Goal: Book appointment/travel/reservation

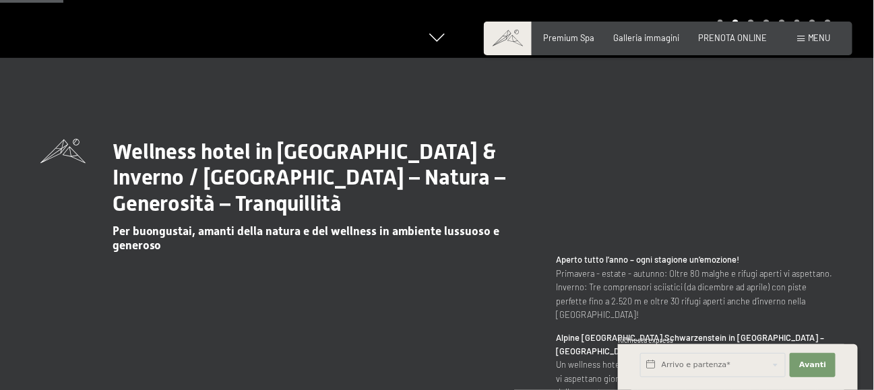
scroll to position [404, 0]
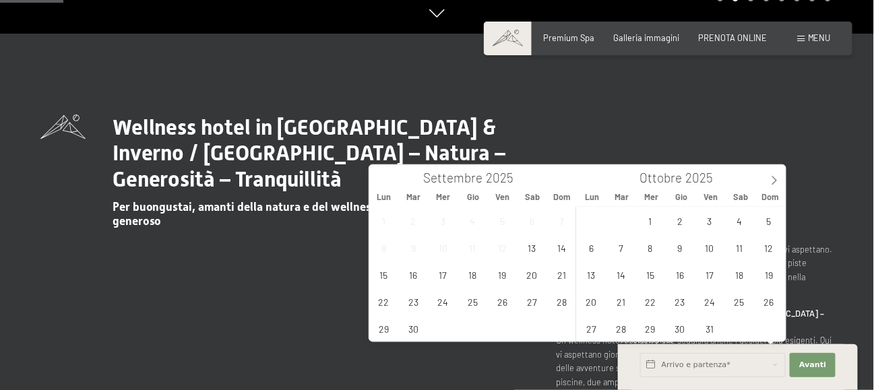
drag, startPoint x: 730, startPoint y: 369, endPoint x: 447, endPoint y: 350, distance: 283.6
click at [447, 350] on div "Wellness hotel in Alto Adige / Estate & Inverno / Luxury SPA Resort – Natura – …" at bounding box center [436, 323] width 793 height 416
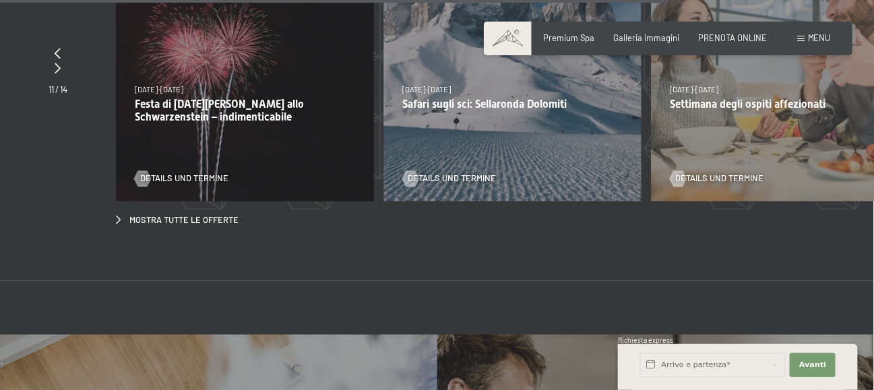
scroll to position [3840, 0]
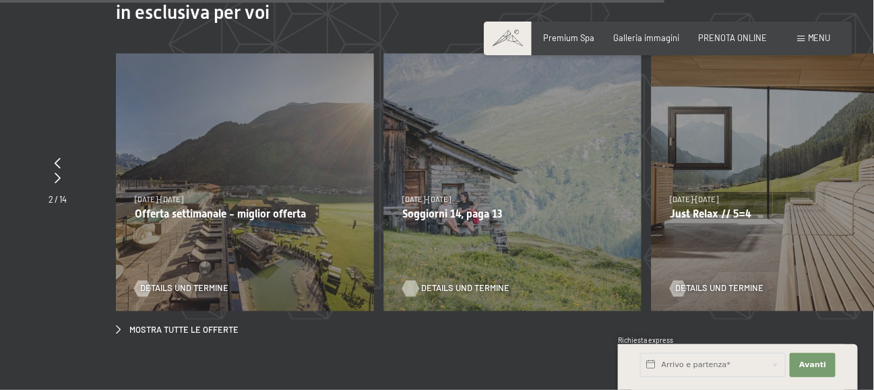
click at [444, 283] on span "Details und Termine" at bounding box center [465, 289] width 88 height 12
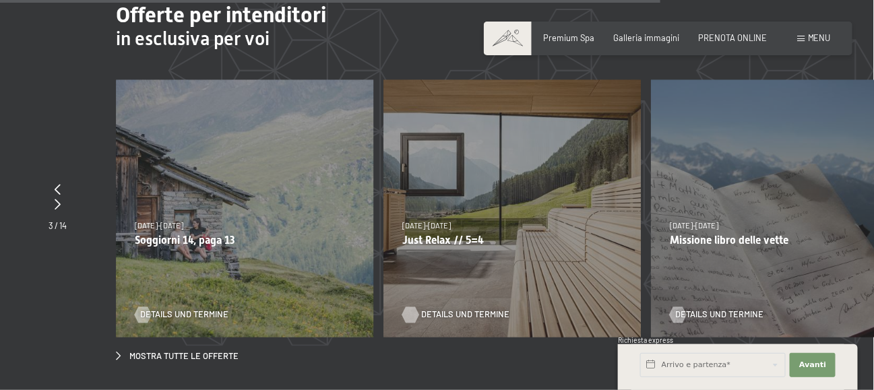
click at [449, 309] on span "Details und Termine" at bounding box center [465, 315] width 88 height 12
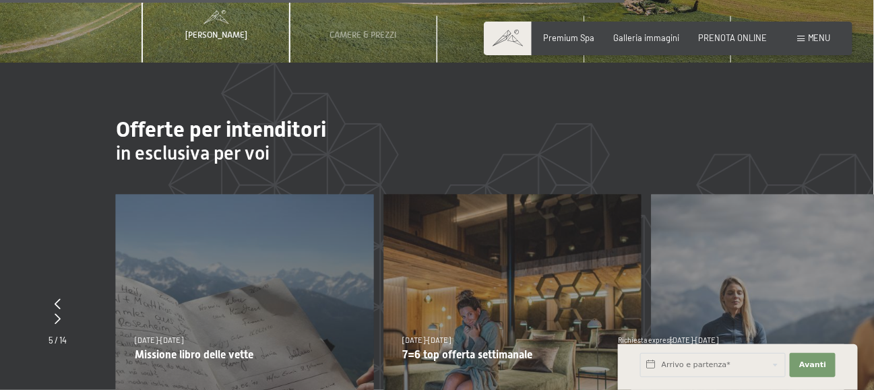
scroll to position [3518, 0]
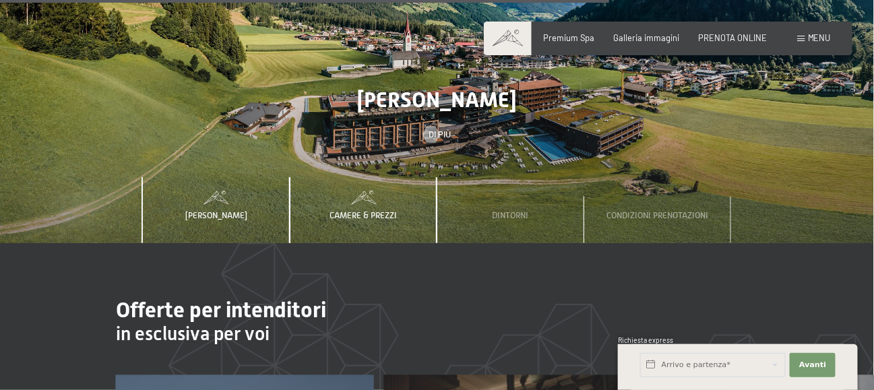
click at [364, 210] on span "Camere & Prezzi" at bounding box center [362, 215] width 67 height 10
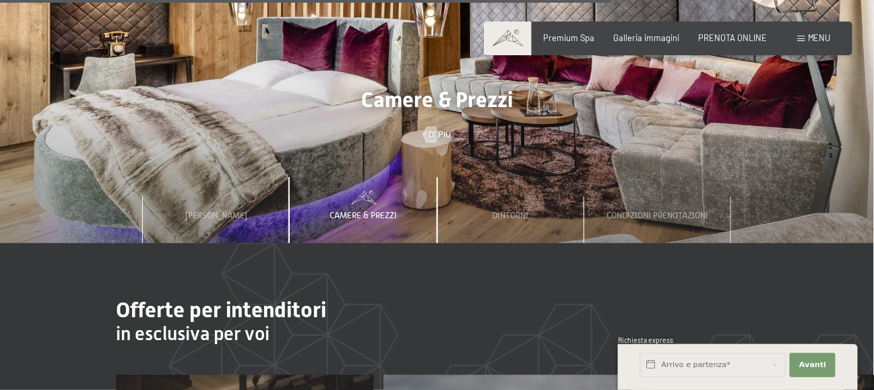
click at [379, 210] on span "Camere & Prezzi" at bounding box center [362, 215] width 67 height 10
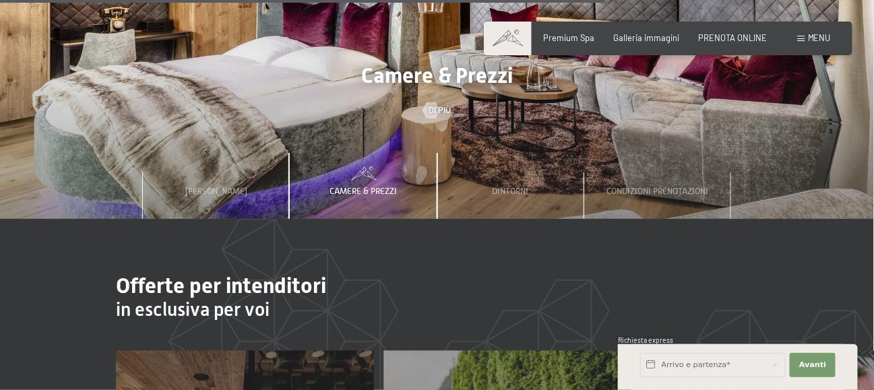
scroll to position [3451, 0]
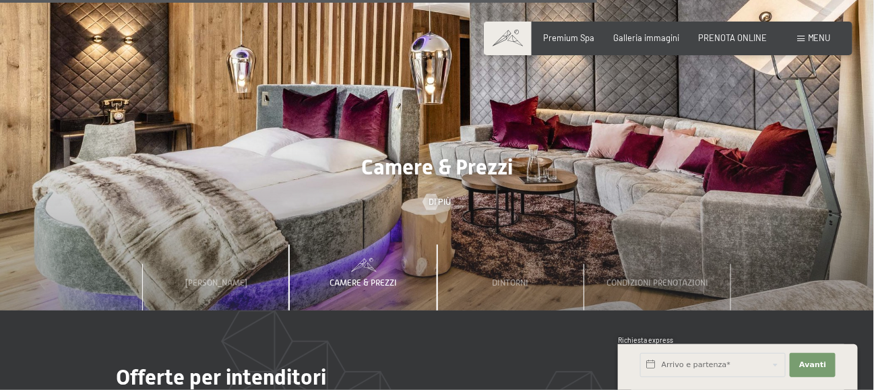
click at [366, 230] on span "Consenso marketing*" at bounding box center [357, 233] width 102 height 13
click at [300, 230] on input "Consenso marketing*" at bounding box center [292, 233] width 13 height 13
click at [366, 230] on span "Consenso marketing*" at bounding box center [357, 233] width 102 height 13
click at [300, 230] on input "Consenso marketing*" at bounding box center [292, 233] width 13 height 13
checkbox input "false"
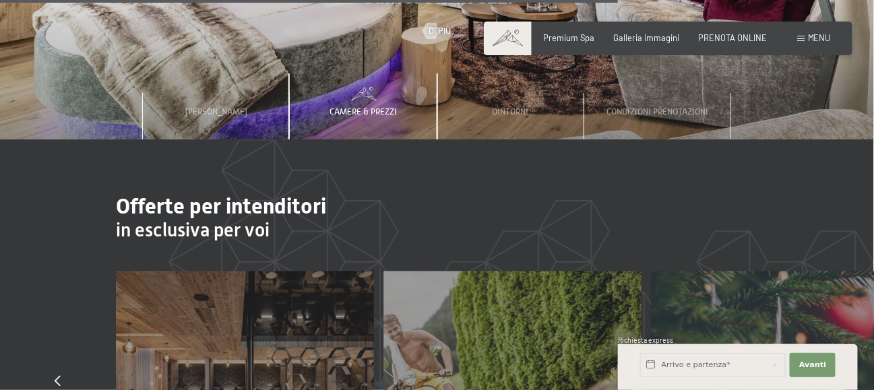
scroll to position [3653, 0]
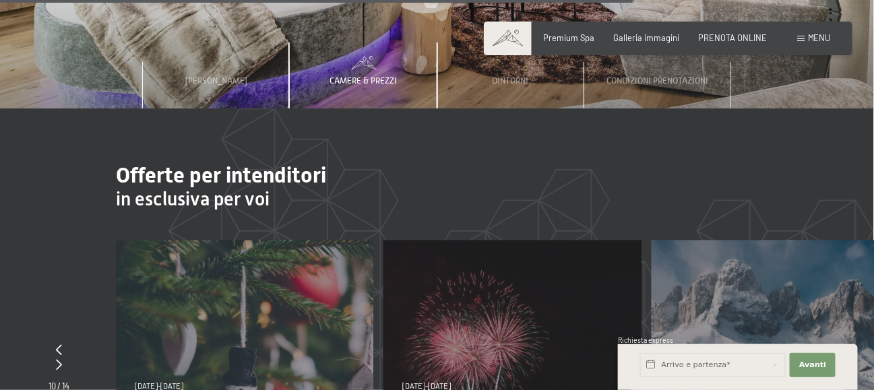
drag, startPoint x: 842, startPoint y: 347, endPoint x: 560, endPoint y: 309, distance: 284.7
click at [560, 309] on div "26/12/2025-2/1/2026 26/12/2025-2/1/2026 Festa di San Silvestro allo Schwarzenst…" at bounding box center [511, 368] width 257 height 257
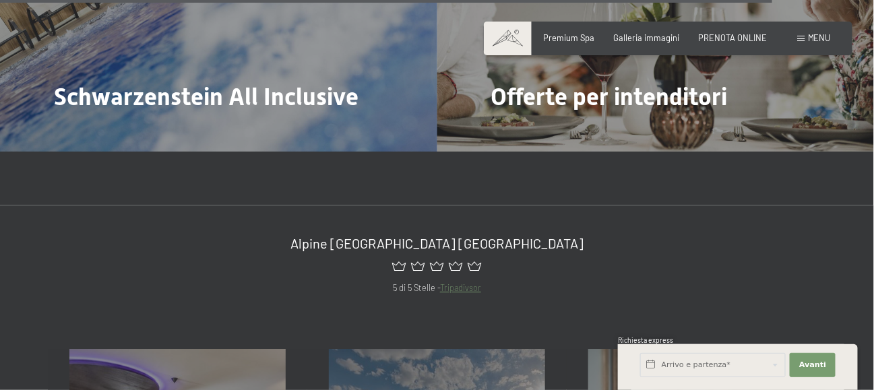
scroll to position [4529, 0]
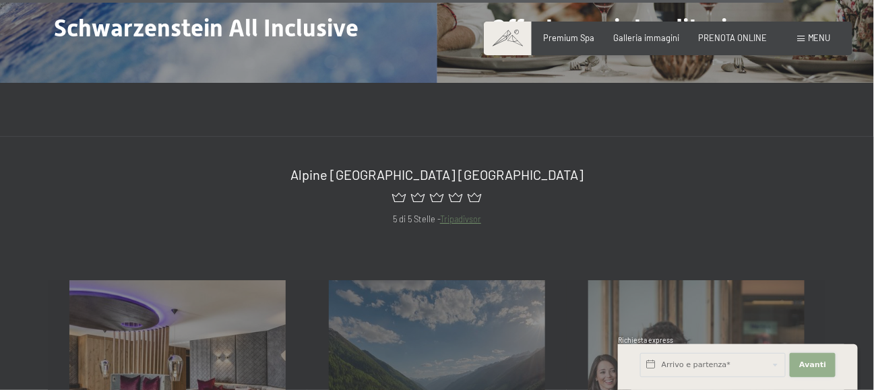
click at [810, 365] on span "Avanti" at bounding box center [812, 365] width 27 height 11
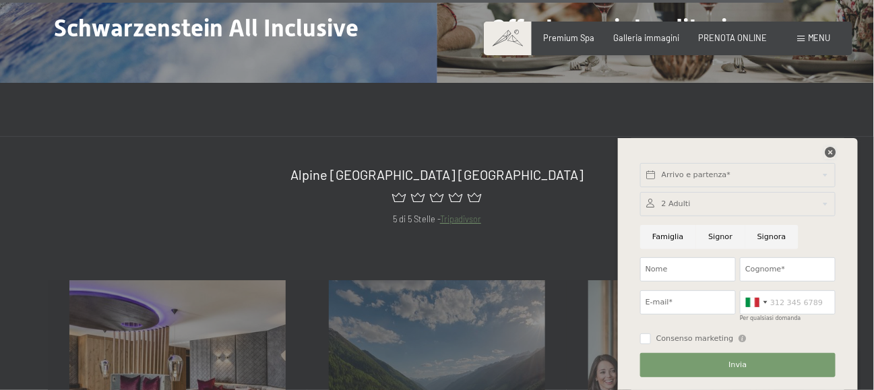
click at [832, 150] on icon at bounding box center [829, 152] width 11 height 11
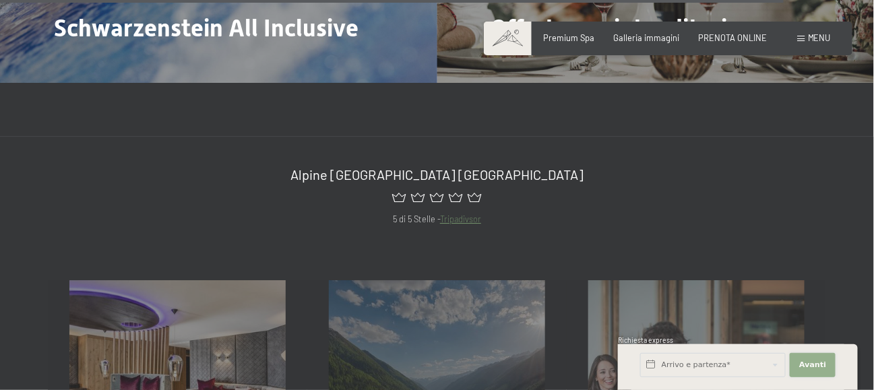
click at [827, 358] on button "Avanti Nascondere i campi dell'indirizzo" at bounding box center [812, 365] width 46 height 24
click at [0, 0] on button "Invia" at bounding box center [0, 0] width 0 height 0
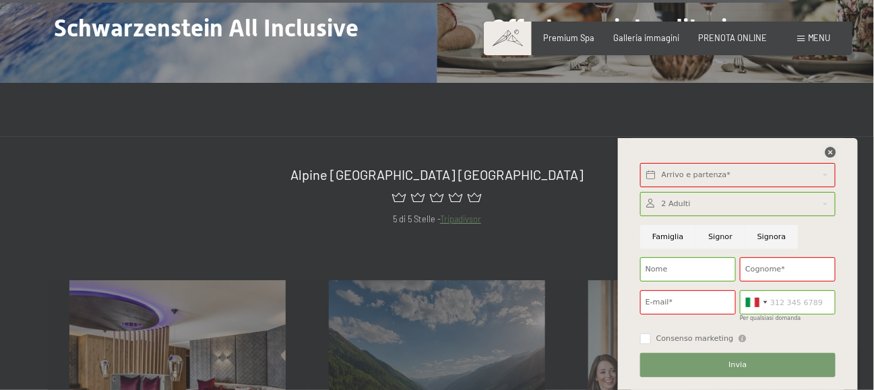
click at [829, 152] on icon at bounding box center [829, 152] width 11 height 11
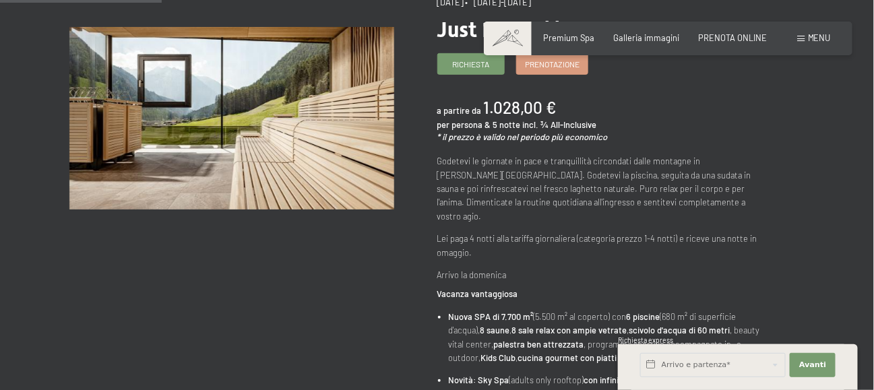
scroll to position [67, 0]
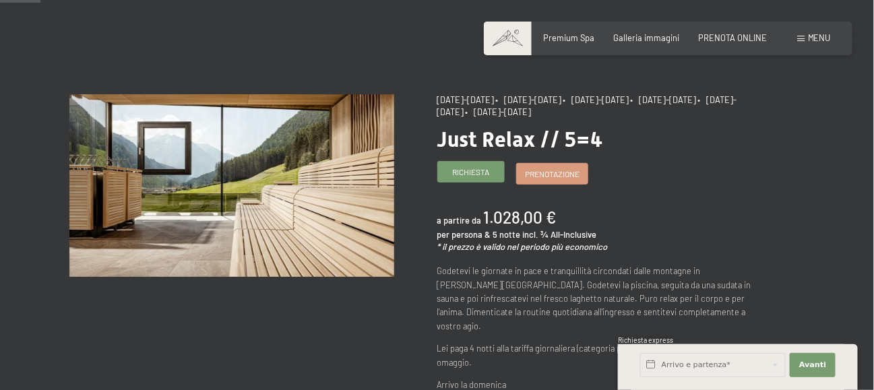
click at [483, 171] on span "Richiesta" at bounding box center [470, 171] width 37 height 11
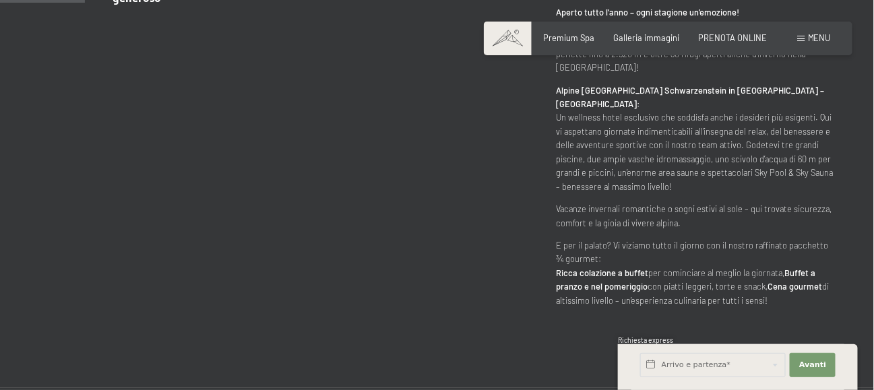
scroll to position [741, 0]
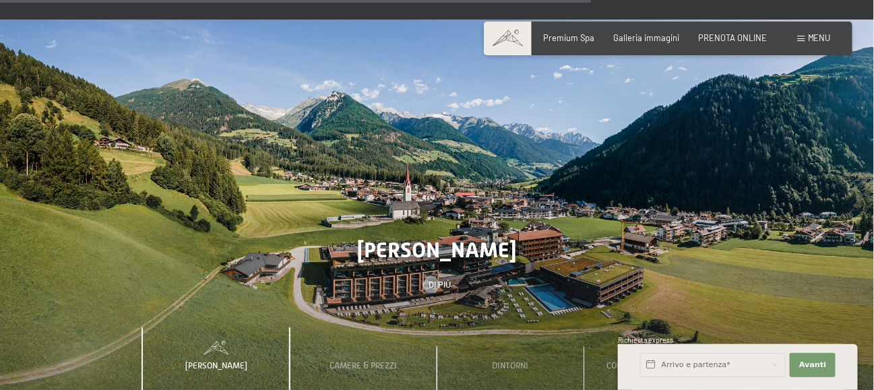
scroll to position [3503, 0]
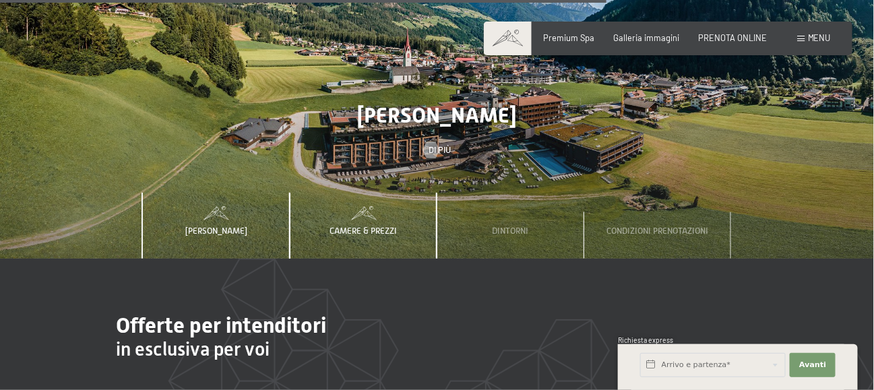
click at [373, 226] on span "Camere & Prezzi" at bounding box center [362, 231] width 67 height 10
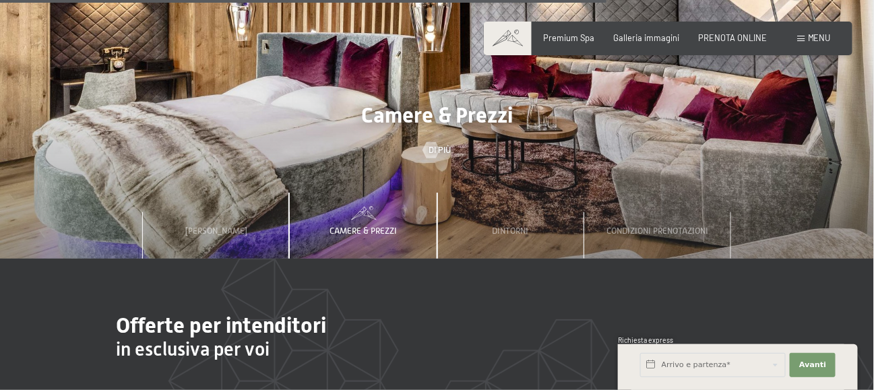
click at [373, 226] on span "Camere & Prezzi" at bounding box center [362, 231] width 67 height 10
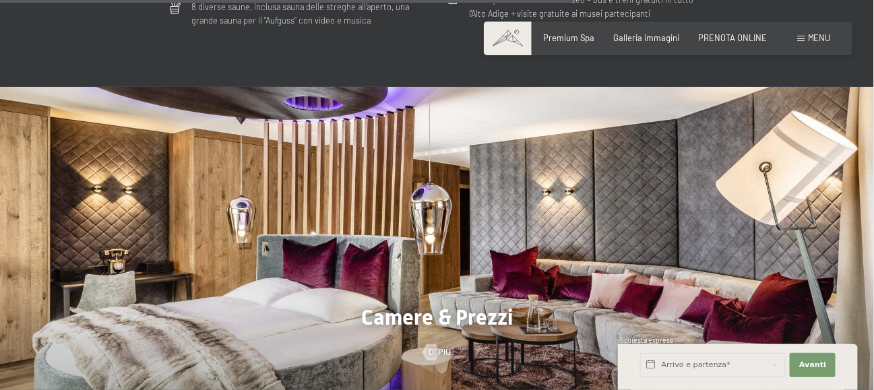
scroll to position [3435, 0]
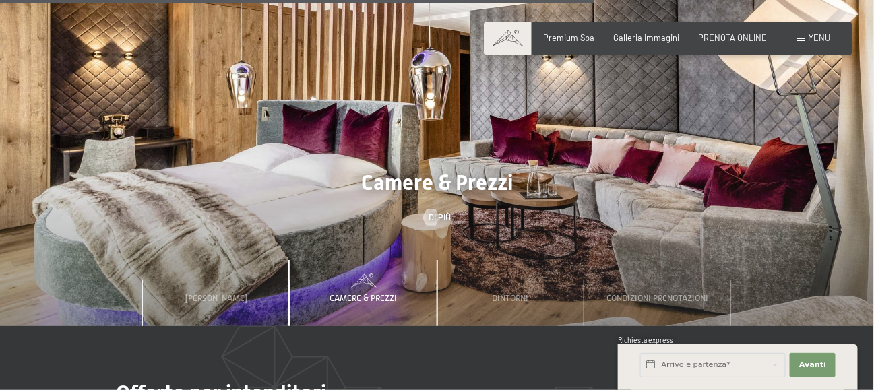
click at [366, 229] on span "Consenso marketing*" at bounding box center [357, 233] width 102 height 13
click at [300, 229] on input "Consenso marketing*" at bounding box center [292, 233] width 13 height 13
checkbox input "false"
click at [362, 293] on span "Camere & Prezzi" at bounding box center [362, 298] width 67 height 10
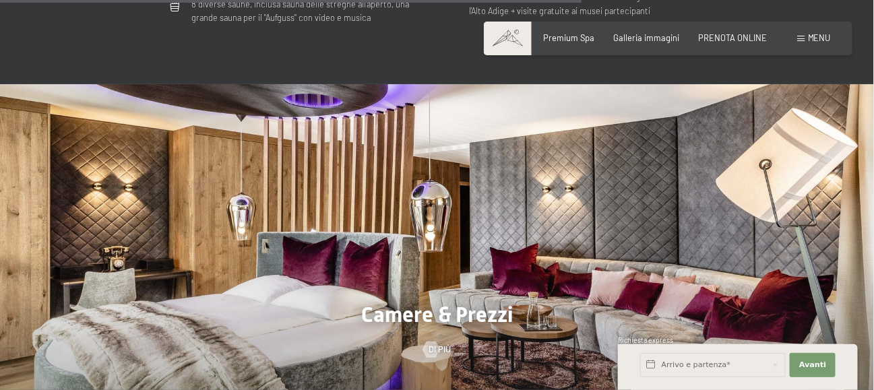
scroll to position [3301, 0]
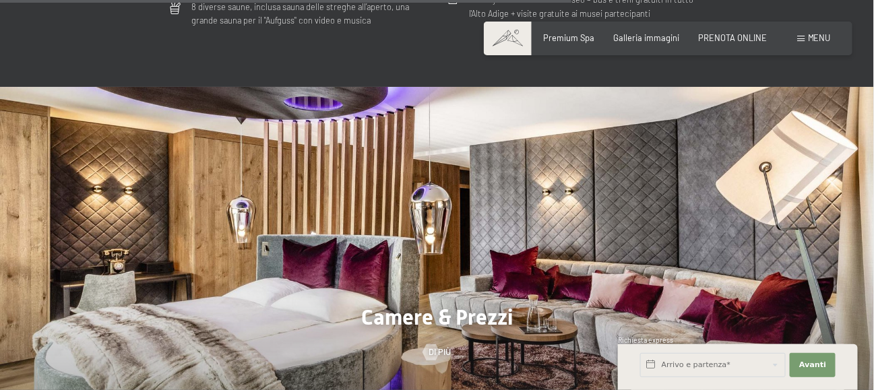
click at [362, 247] on div at bounding box center [437, 274] width 874 height 374
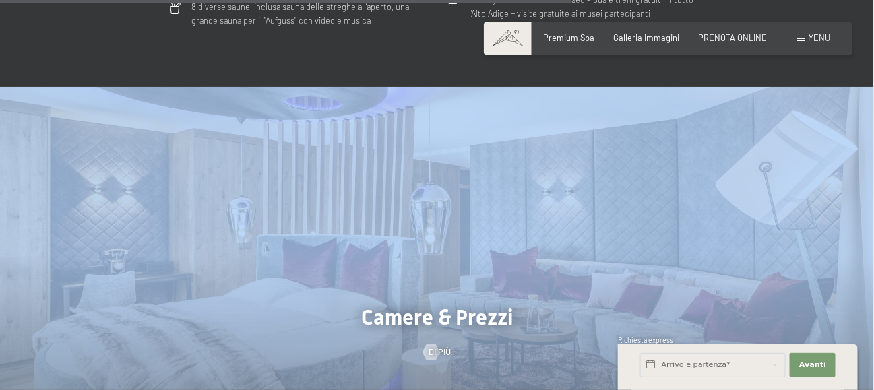
click at [362, 247] on div at bounding box center [437, 274] width 874 height 374
click at [433, 344] on div at bounding box center [430, 352] width 9 height 16
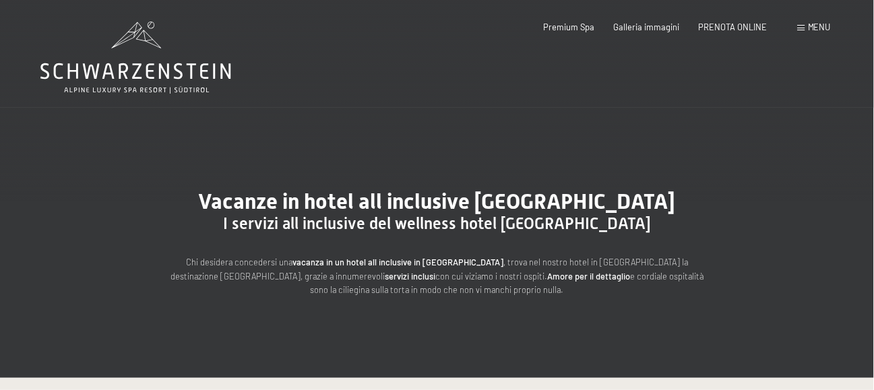
click at [814, 26] on span "Menu" at bounding box center [819, 27] width 23 height 11
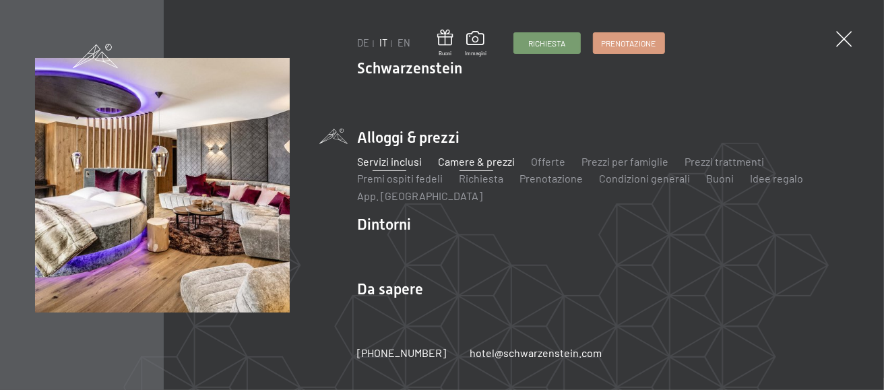
click at [463, 160] on link "Camere & prezzi" at bounding box center [476, 161] width 77 height 13
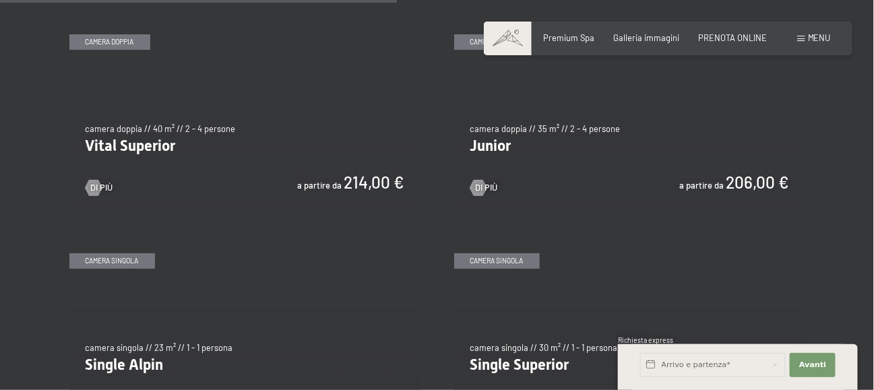
scroll to position [1482, 0]
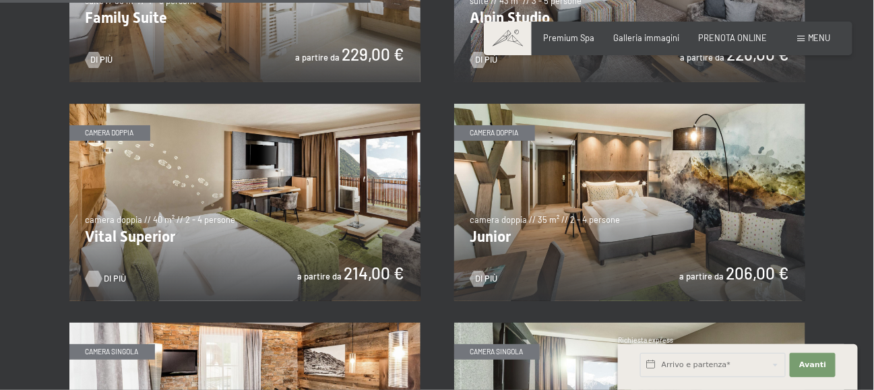
click at [94, 276] on div at bounding box center [93, 279] width 9 height 16
click at [346, 276] on img at bounding box center [244, 202] width 351 height 197
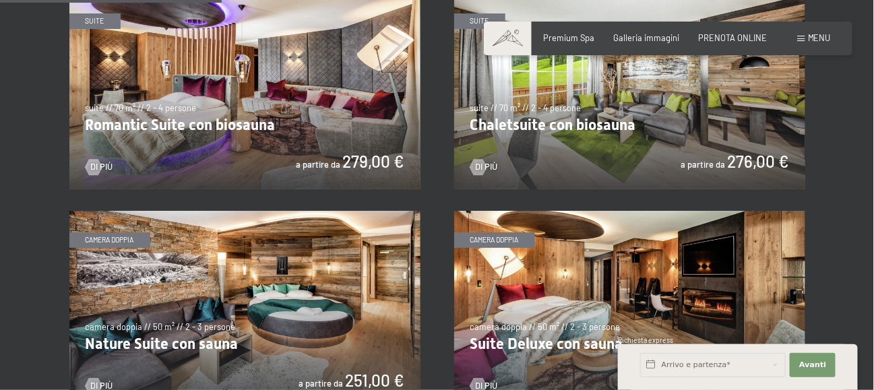
scroll to position [876, 0]
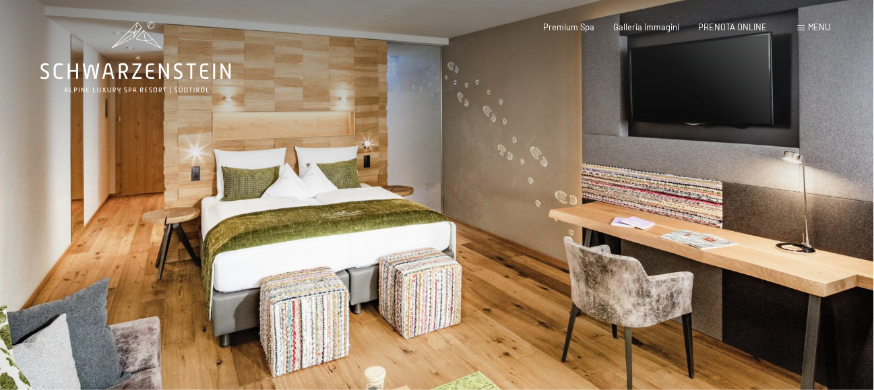
click at [854, 222] on div at bounding box center [655, 219] width 437 height 438
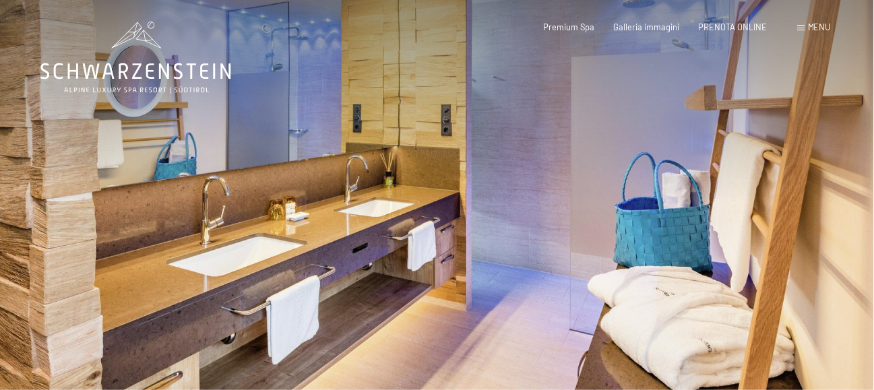
click at [854, 222] on div at bounding box center [655, 219] width 437 height 438
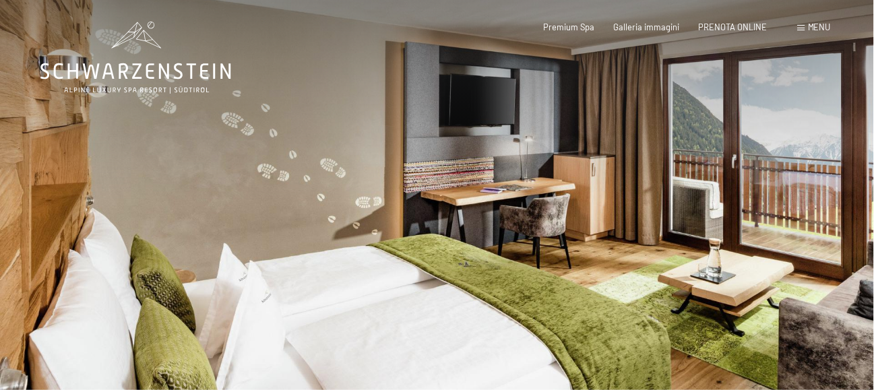
click at [854, 222] on div at bounding box center [655, 219] width 437 height 438
click at [839, 185] on div at bounding box center [655, 219] width 437 height 438
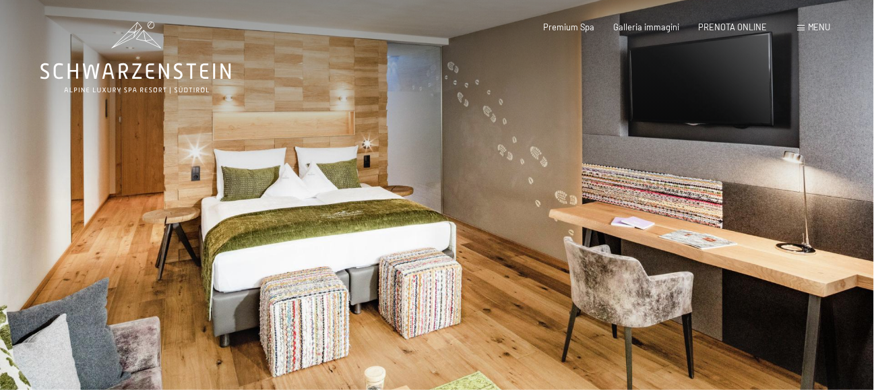
click at [839, 185] on div at bounding box center [655, 219] width 437 height 438
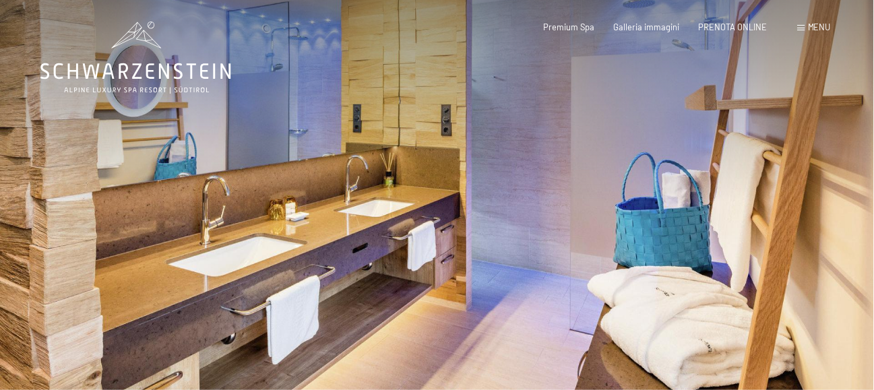
click at [802, 151] on div at bounding box center [655, 219] width 437 height 438
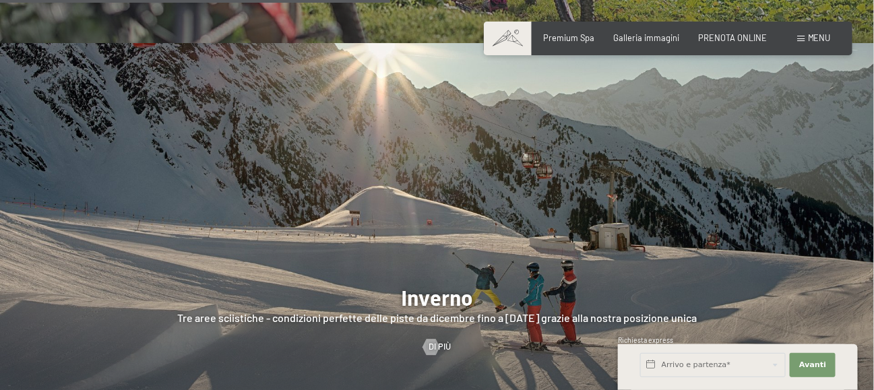
scroll to position [2492, 0]
